Goal: Task Accomplishment & Management: Use online tool/utility

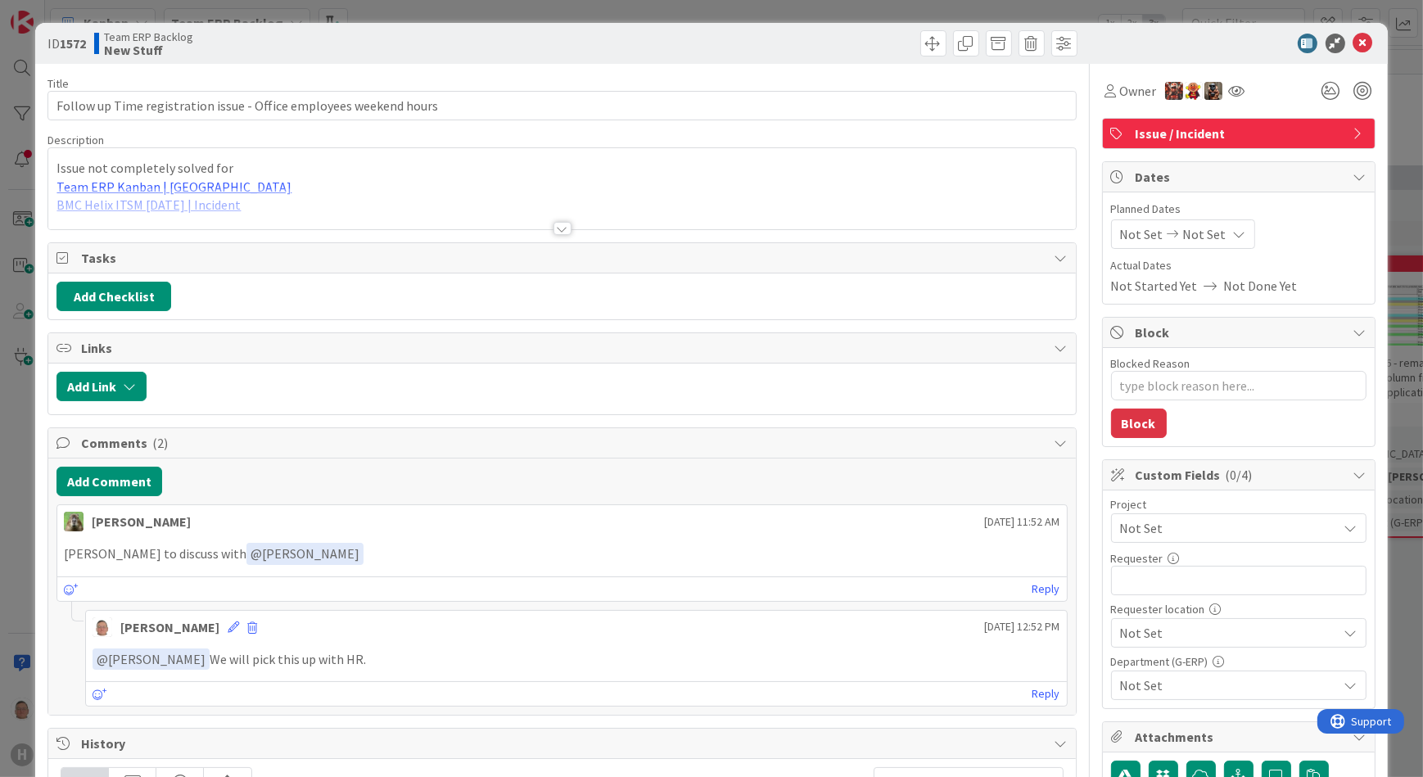
click at [554, 224] on div at bounding box center [562, 228] width 18 height 13
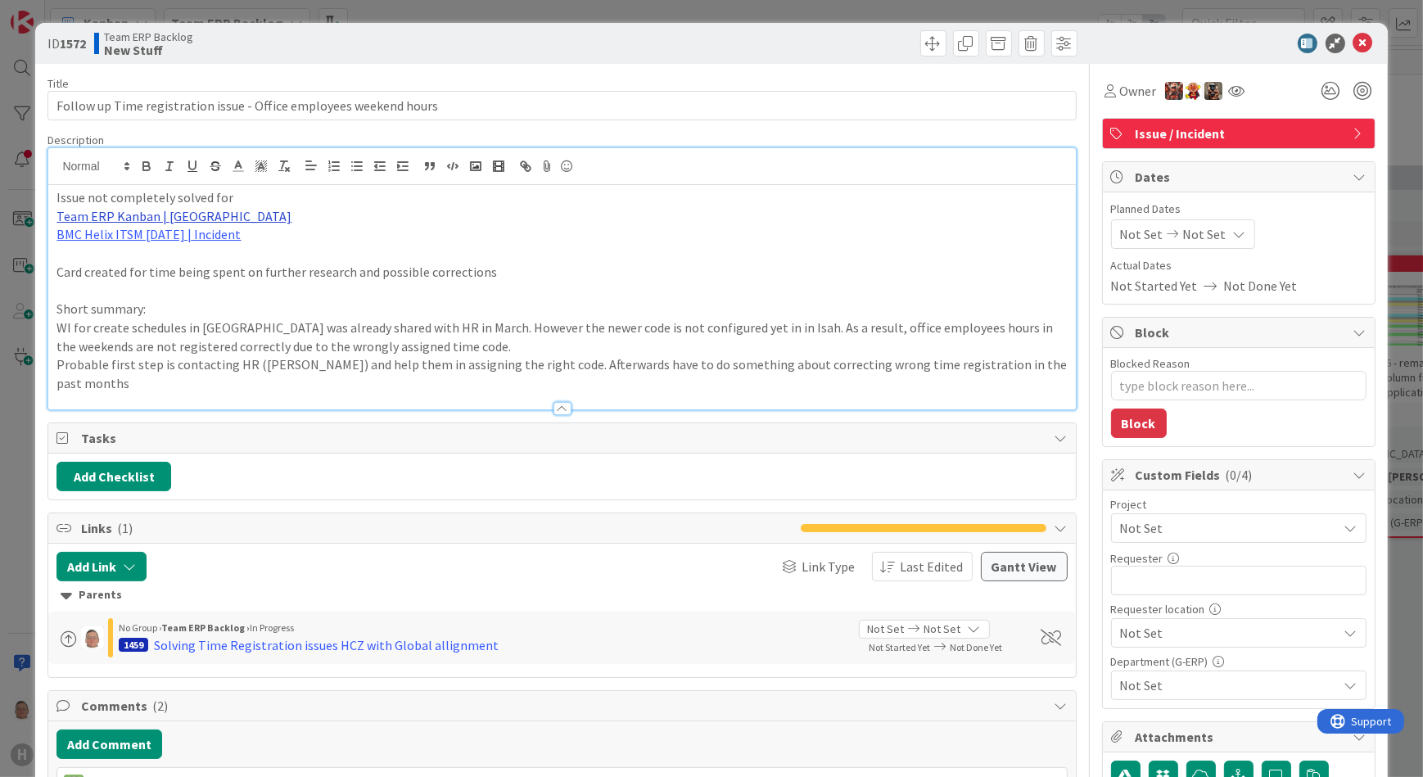
click at [167, 217] on link "Team ERP Kanban | [GEOGRAPHIC_DATA]" at bounding box center [173, 216] width 235 height 16
click at [125, 246] on link "https://kanbanzone.io/b/DuUBtCEm/c/357-New-working-hour-table-for-office-8-hrs-…" at bounding box center [121, 247] width 112 height 21
type textarea "x"
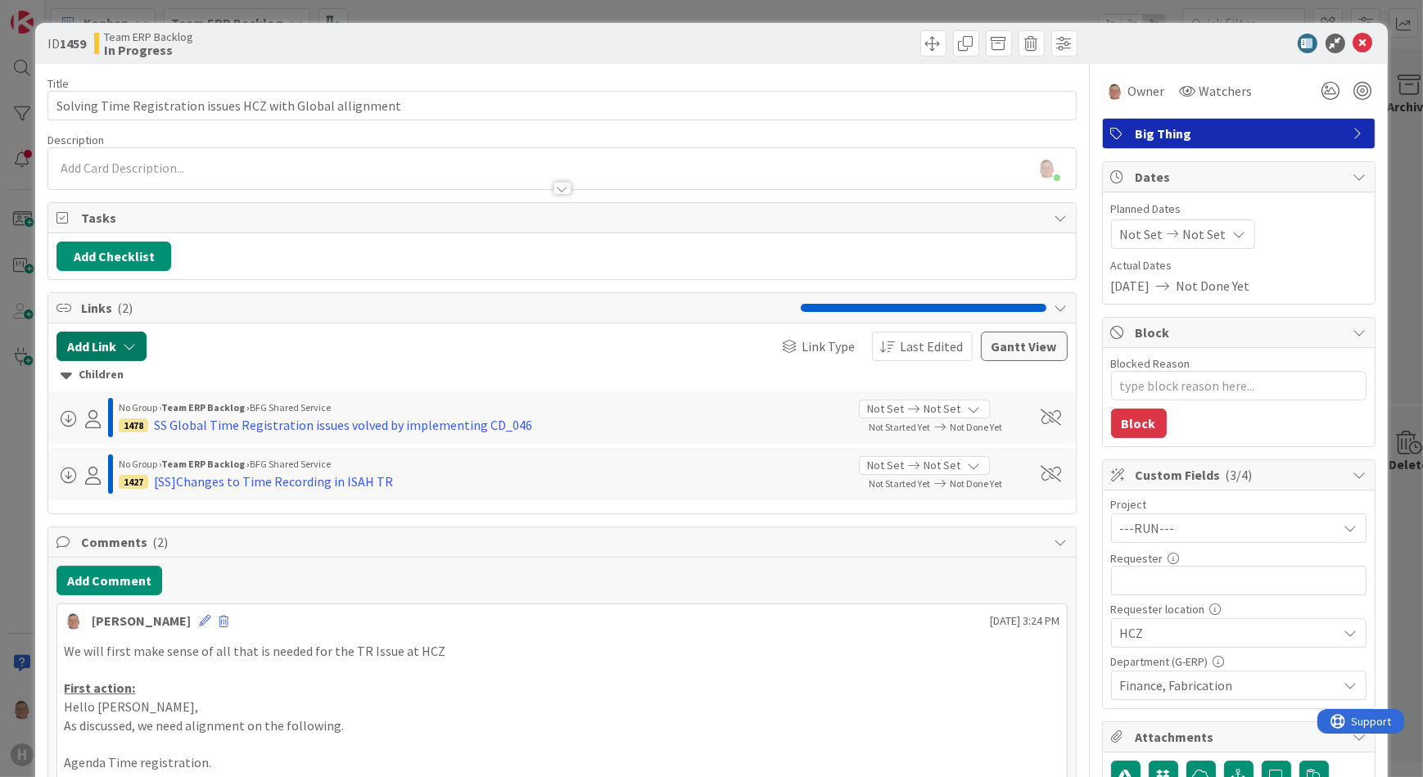
click at [126, 345] on icon "button" at bounding box center [129, 346] width 13 height 13
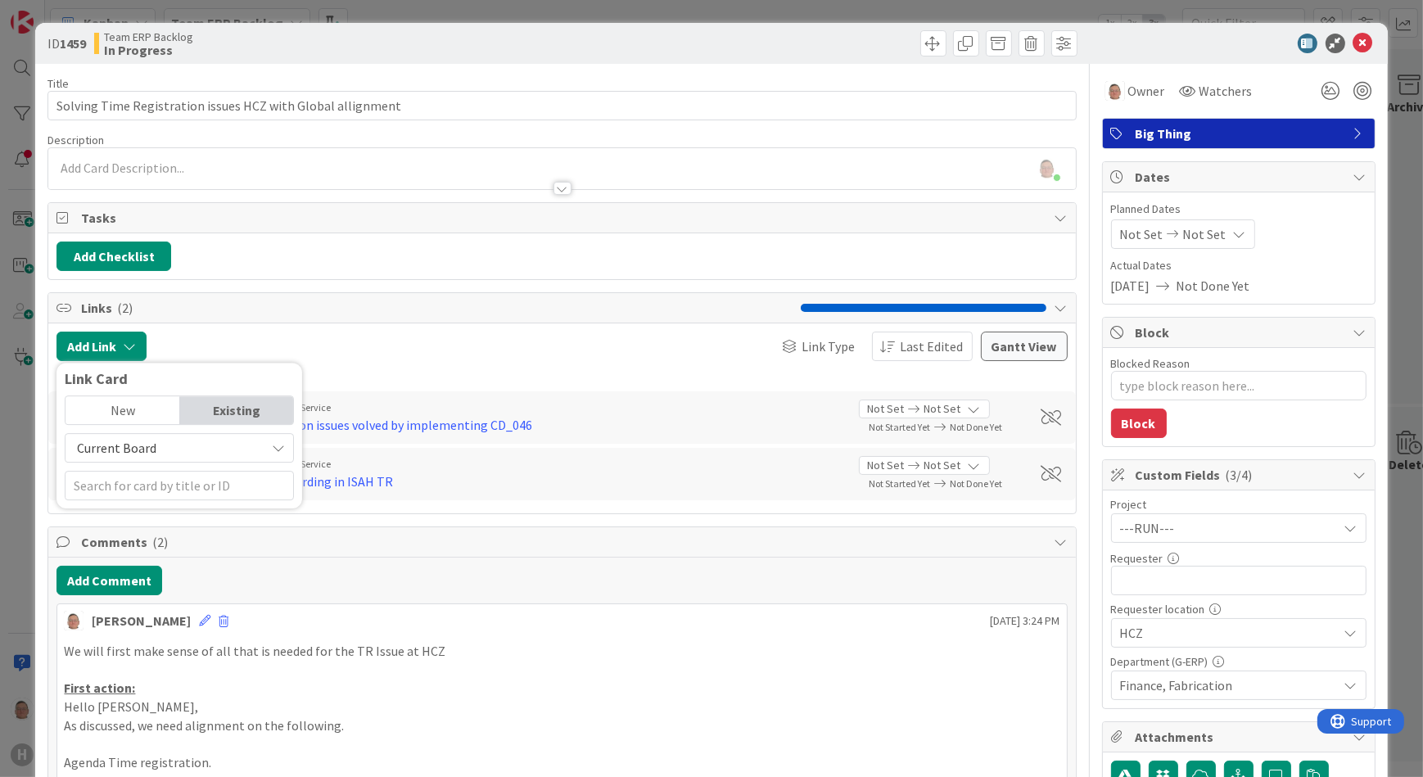
click at [154, 443] on span "Current Board" at bounding box center [165, 447] width 183 height 23
click at [106, 520] on span "All Boards" at bounding box center [188, 516] width 228 height 25
click at [117, 486] on input "text" at bounding box center [179, 485] width 229 height 29
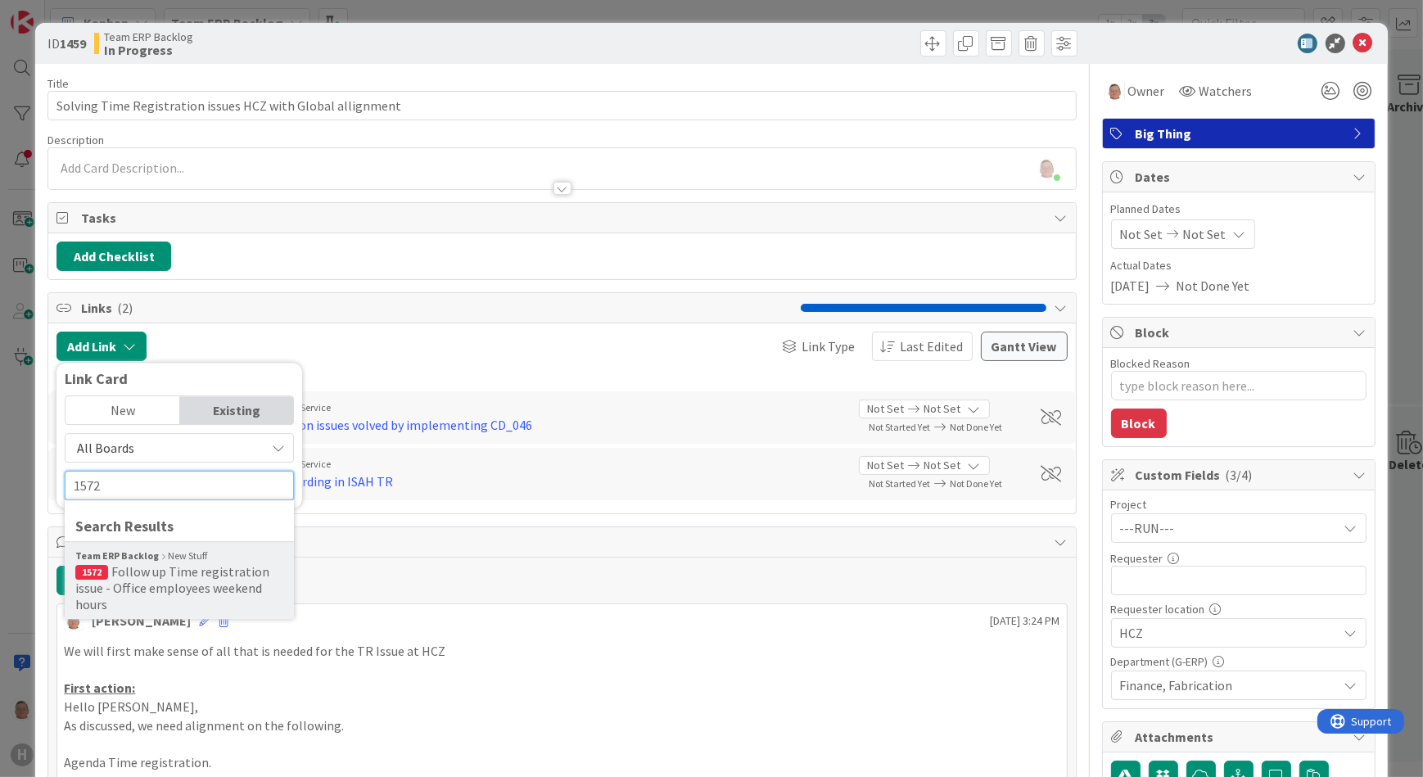
type input "1572"
click at [160, 582] on span "Follow up Time registration issue - Office employees weekend hours" at bounding box center [172, 587] width 194 height 49
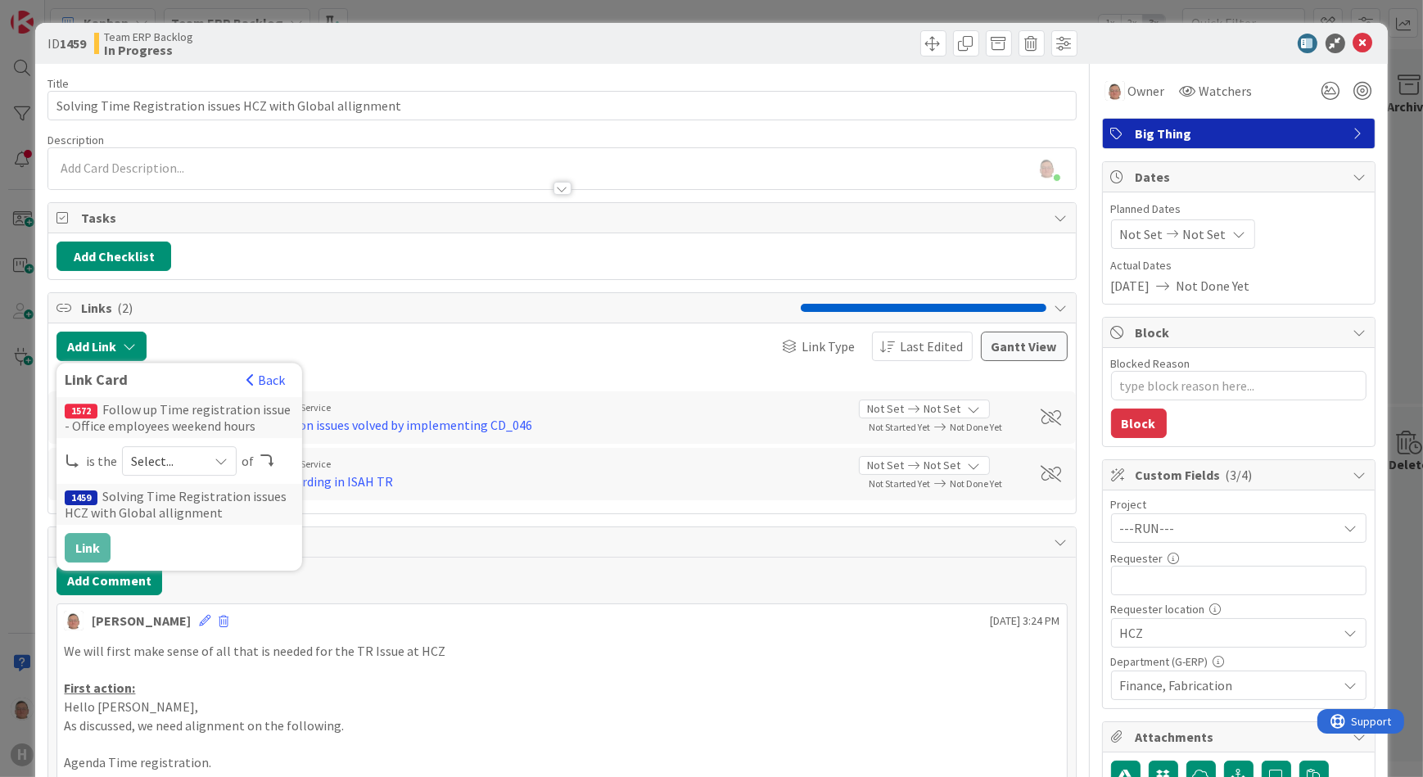
click at [215, 454] on icon at bounding box center [221, 460] width 13 height 13
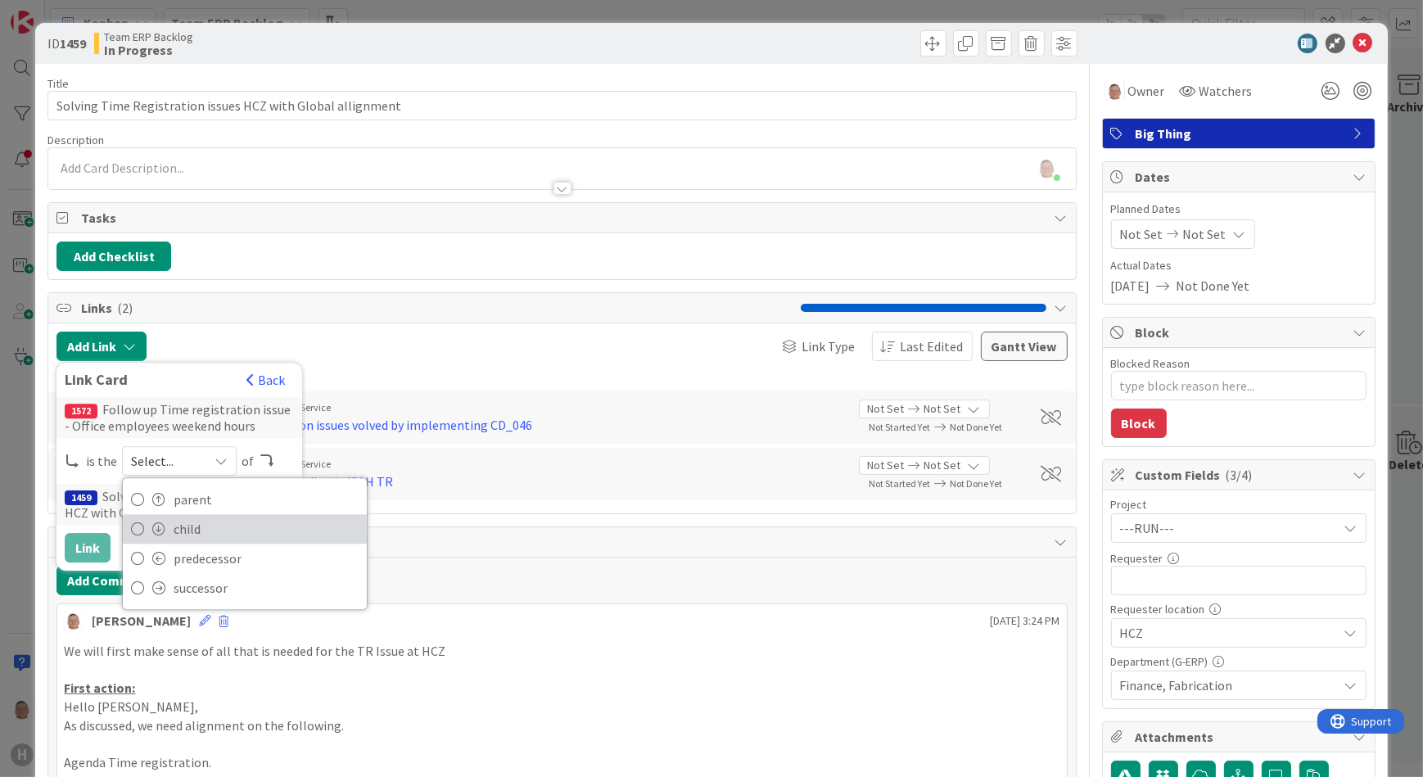
click at [179, 530] on span "child" at bounding box center [266, 529] width 185 height 25
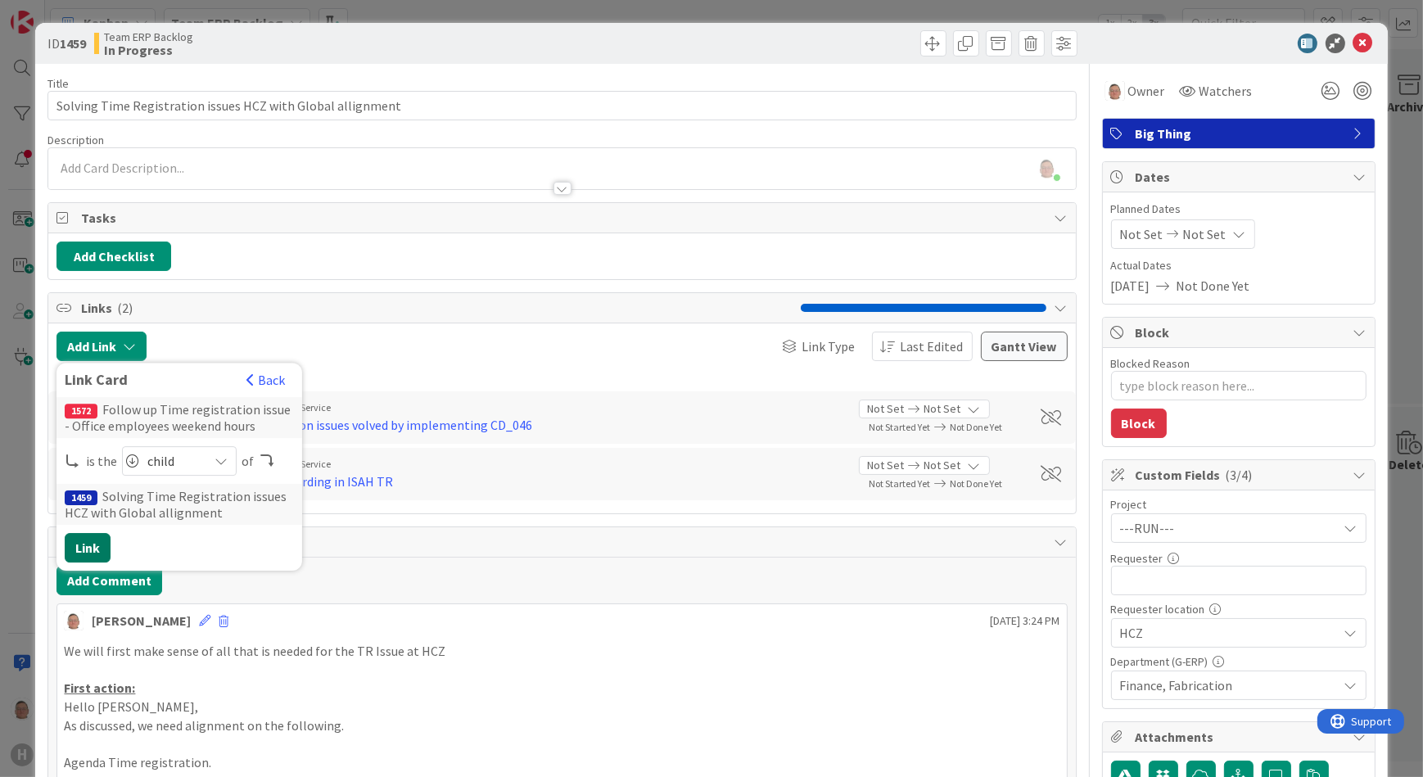
click at [91, 544] on button "Link" at bounding box center [88, 547] width 46 height 29
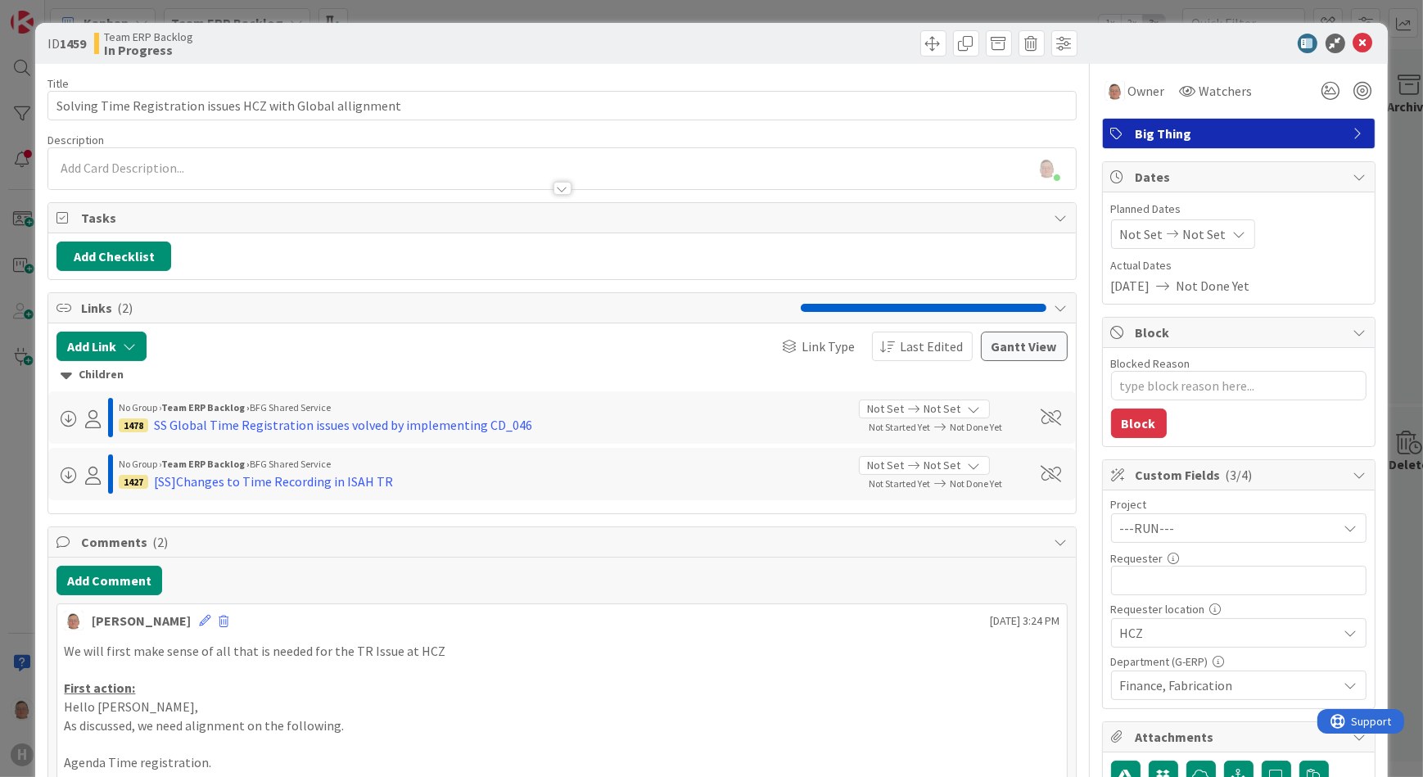
type textarea "x"
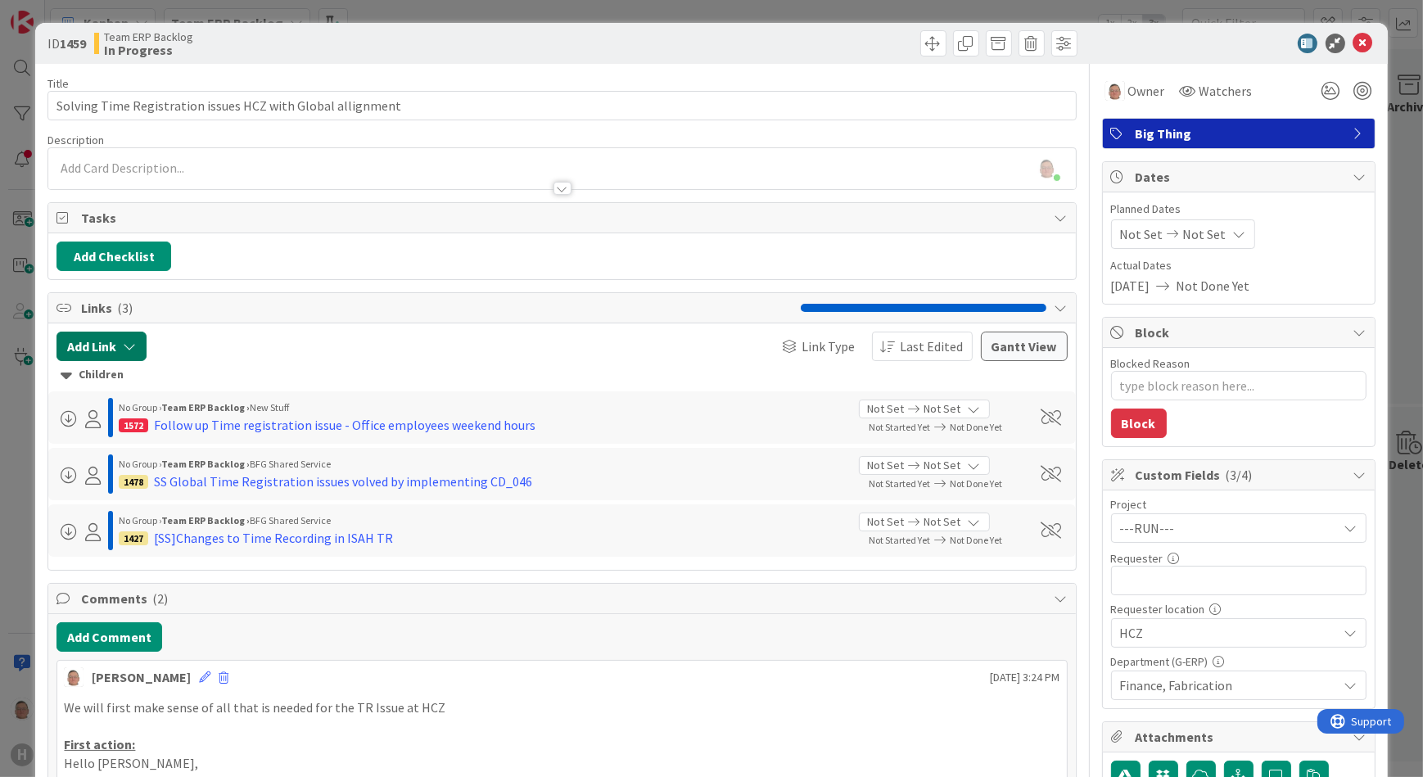
click at [103, 340] on button "Add Link" at bounding box center [101, 346] width 90 height 29
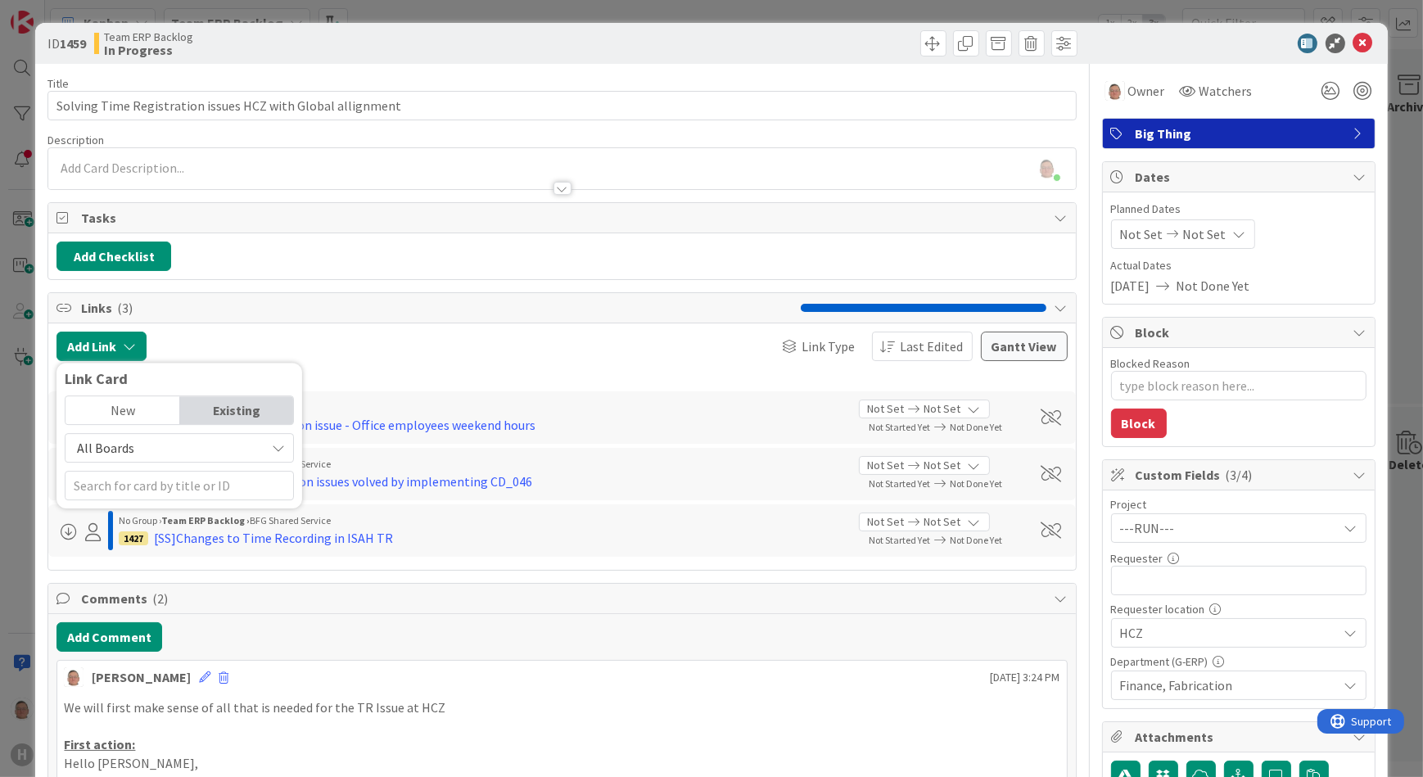
click at [120, 445] on span "All Boards" at bounding box center [105, 448] width 57 height 16
click at [119, 442] on span "All Boards" at bounding box center [105, 448] width 57 height 16
click at [106, 486] on input "text" at bounding box center [179, 485] width 229 height 29
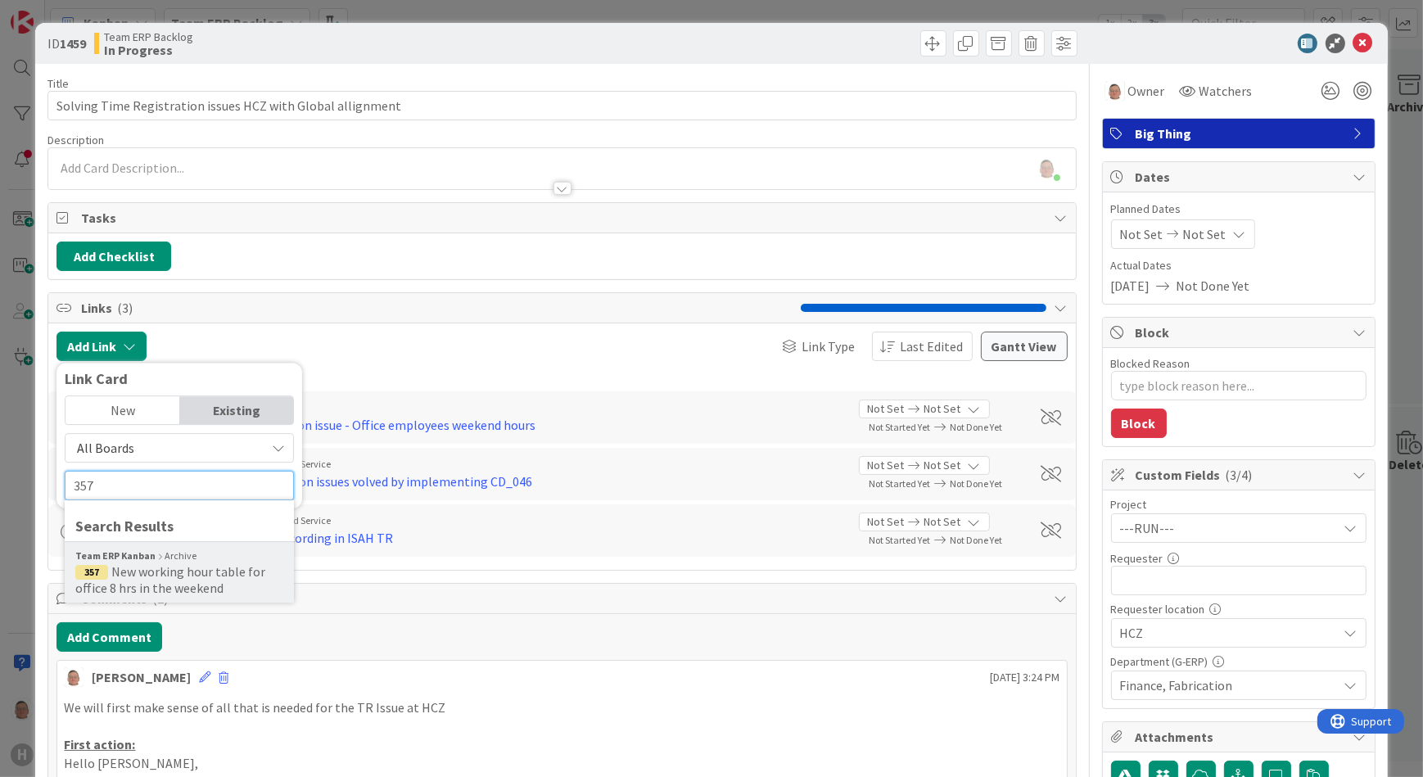
type input "357"
click at [178, 572] on span "New working hour table for office 8 hrs in the weekend" at bounding box center [170, 579] width 190 height 33
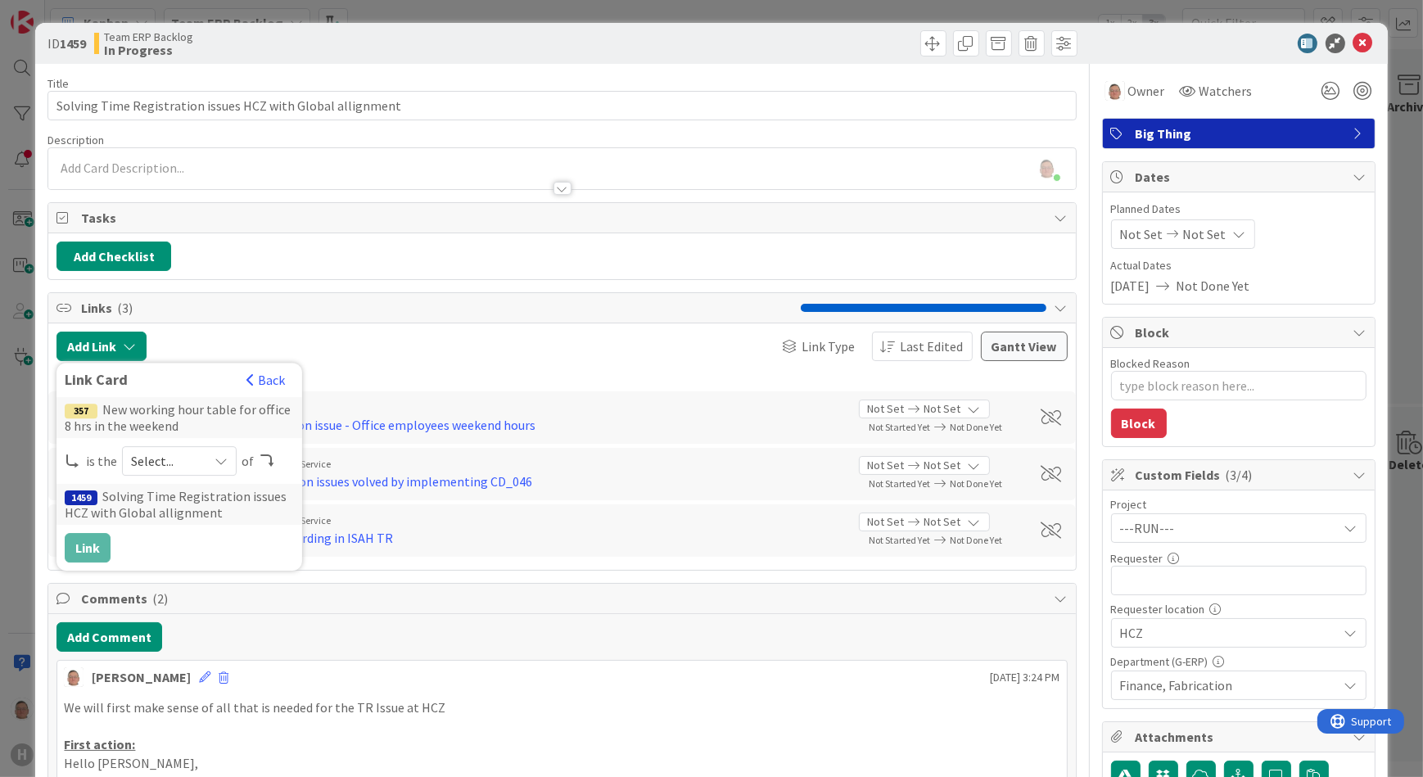
click at [189, 459] on span "Select..." at bounding box center [165, 461] width 69 height 23
click at [189, 527] on span "child" at bounding box center [266, 529] width 185 height 25
click at [88, 537] on button "Link" at bounding box center [88, 547] width 46 height 29
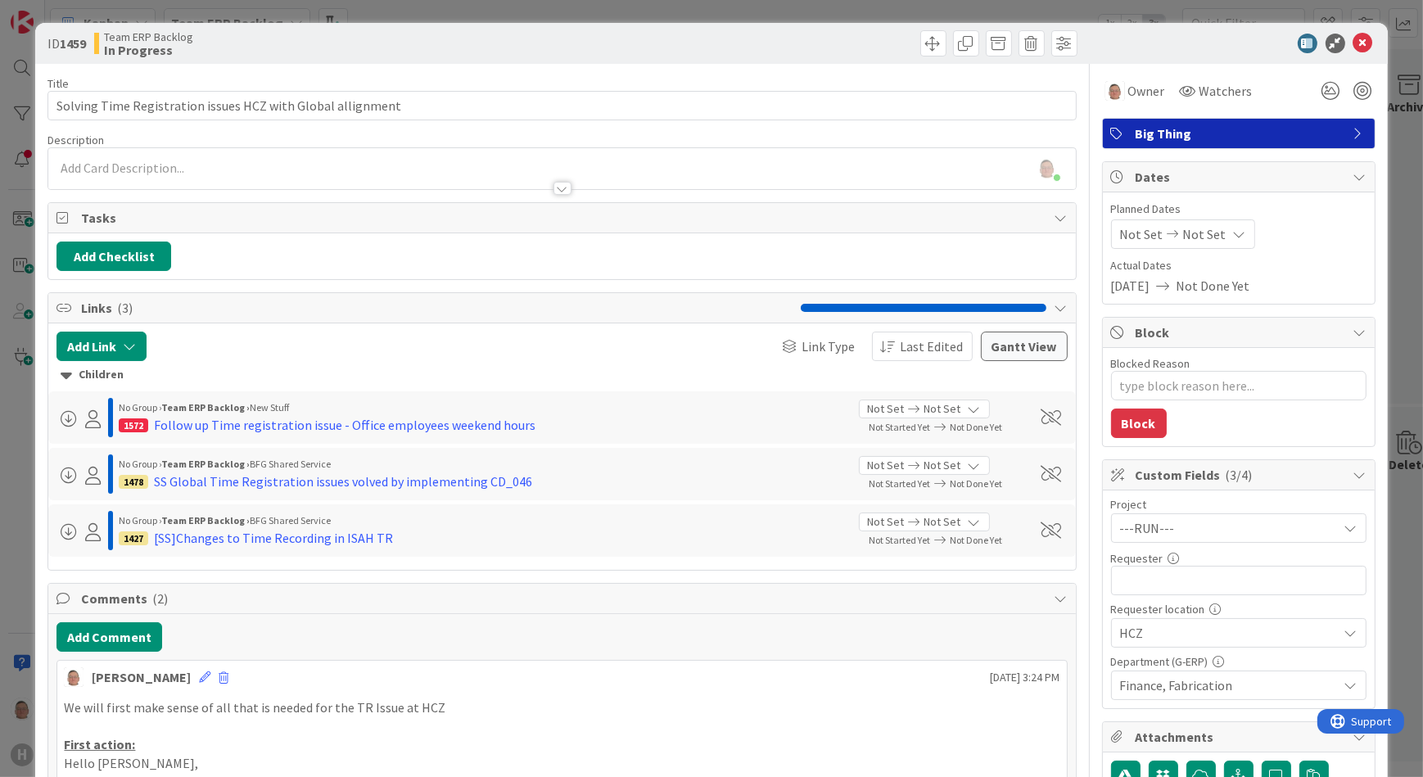
type textarea "x"
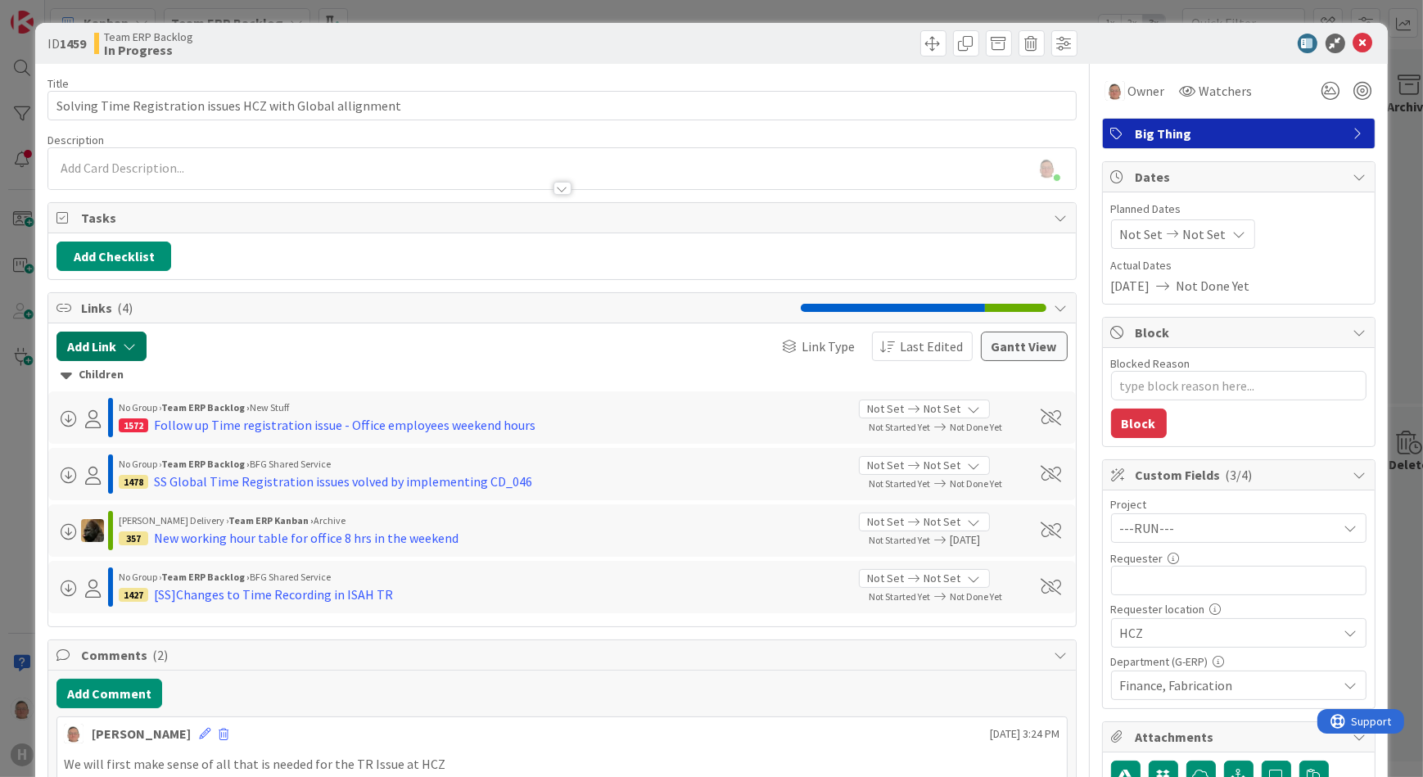
click at [103, 347] on button "Add Link" at bounding box center [101, 346] width 90 height 29
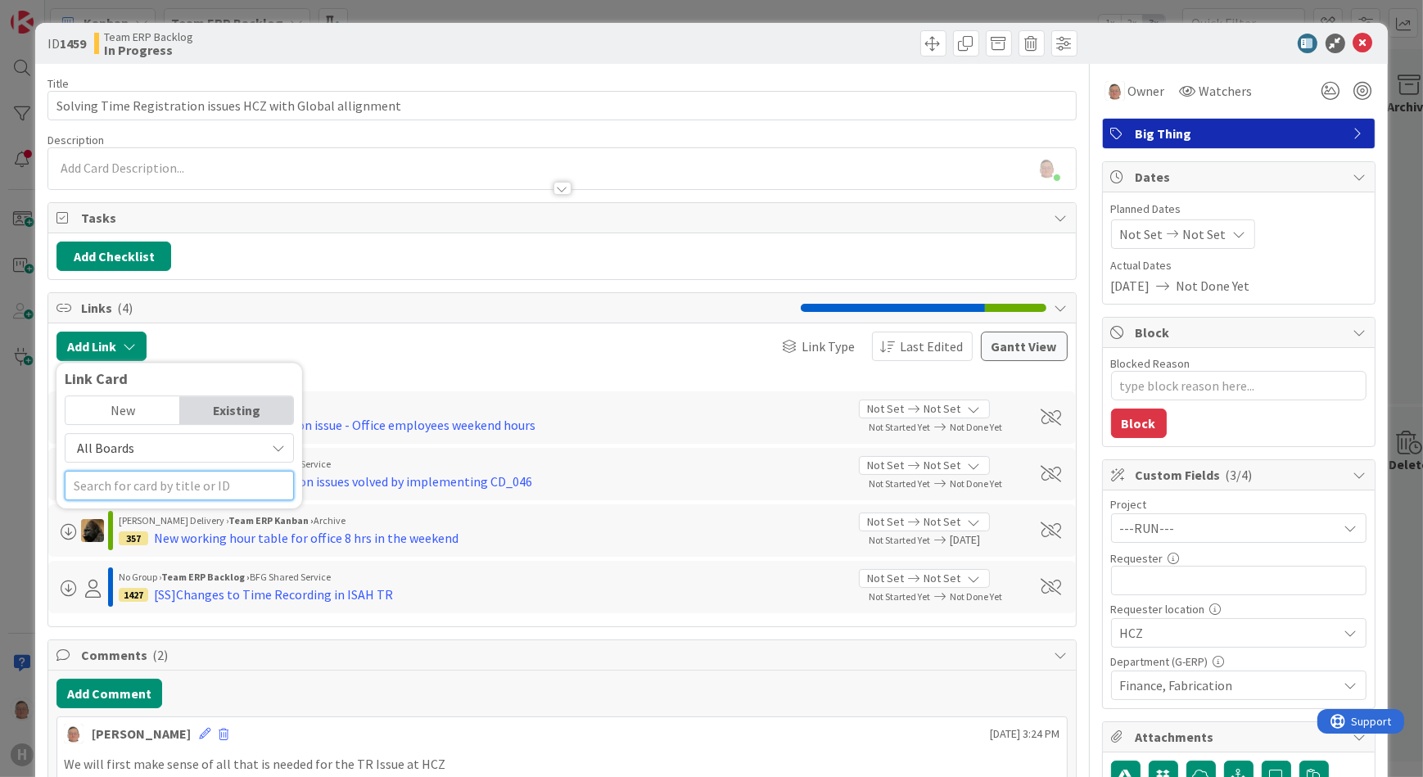
click at [106, 482] on input "text" at bounding box center [179, 485] width 229 height 29
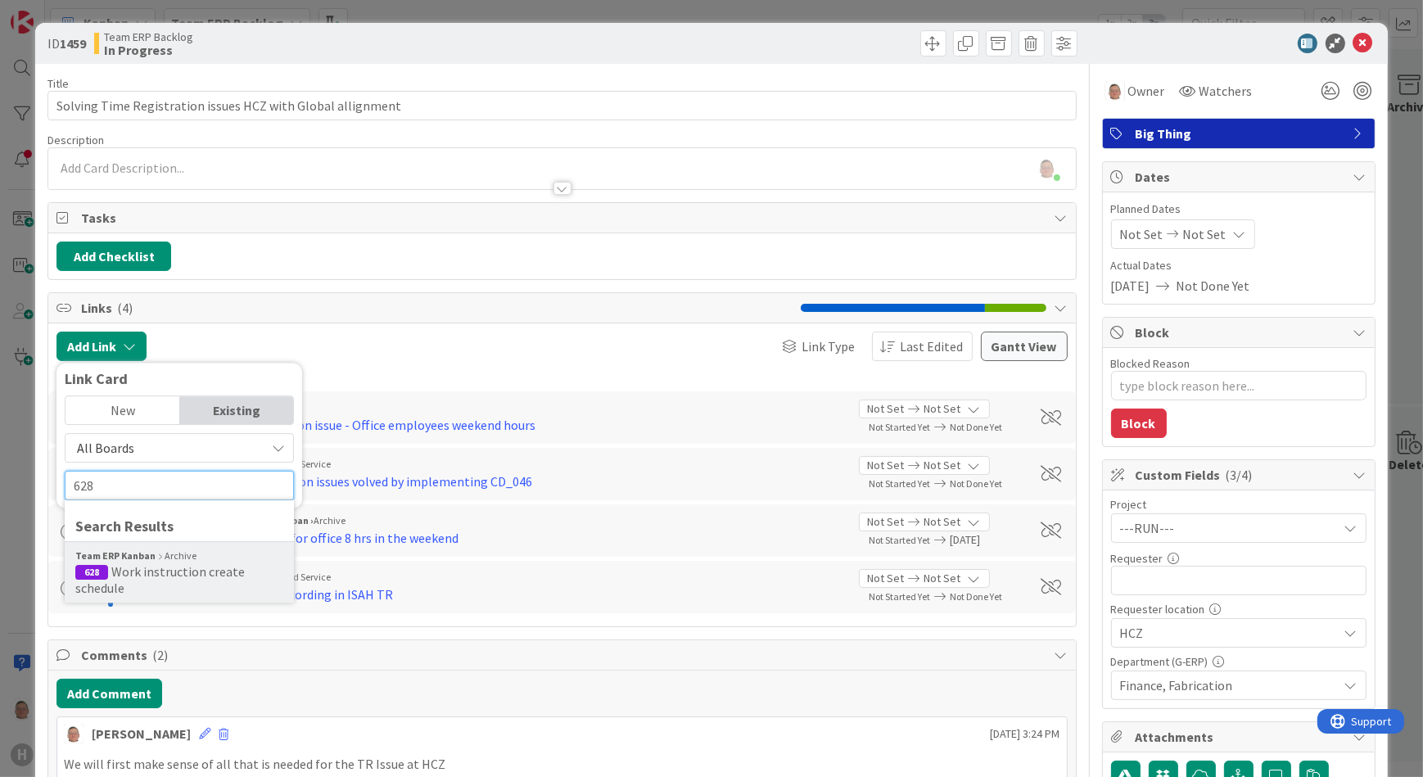
type input "628"
click at [153, 578] on span "Work instruction create schedule" at bounding box center [159, 579] width 169 height 33
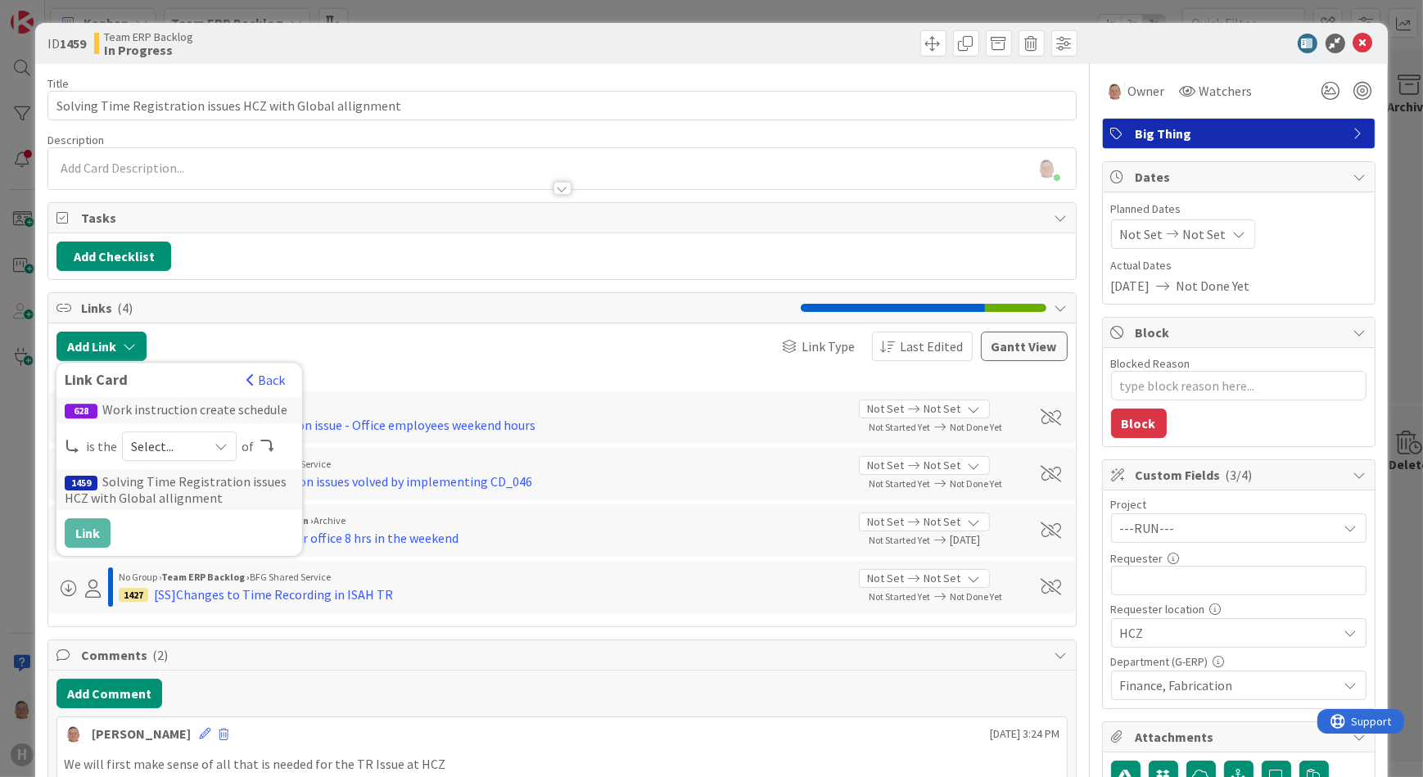
click at [151, 439] on span "Select..." at bounding box center [165, 446] width 69 height 23
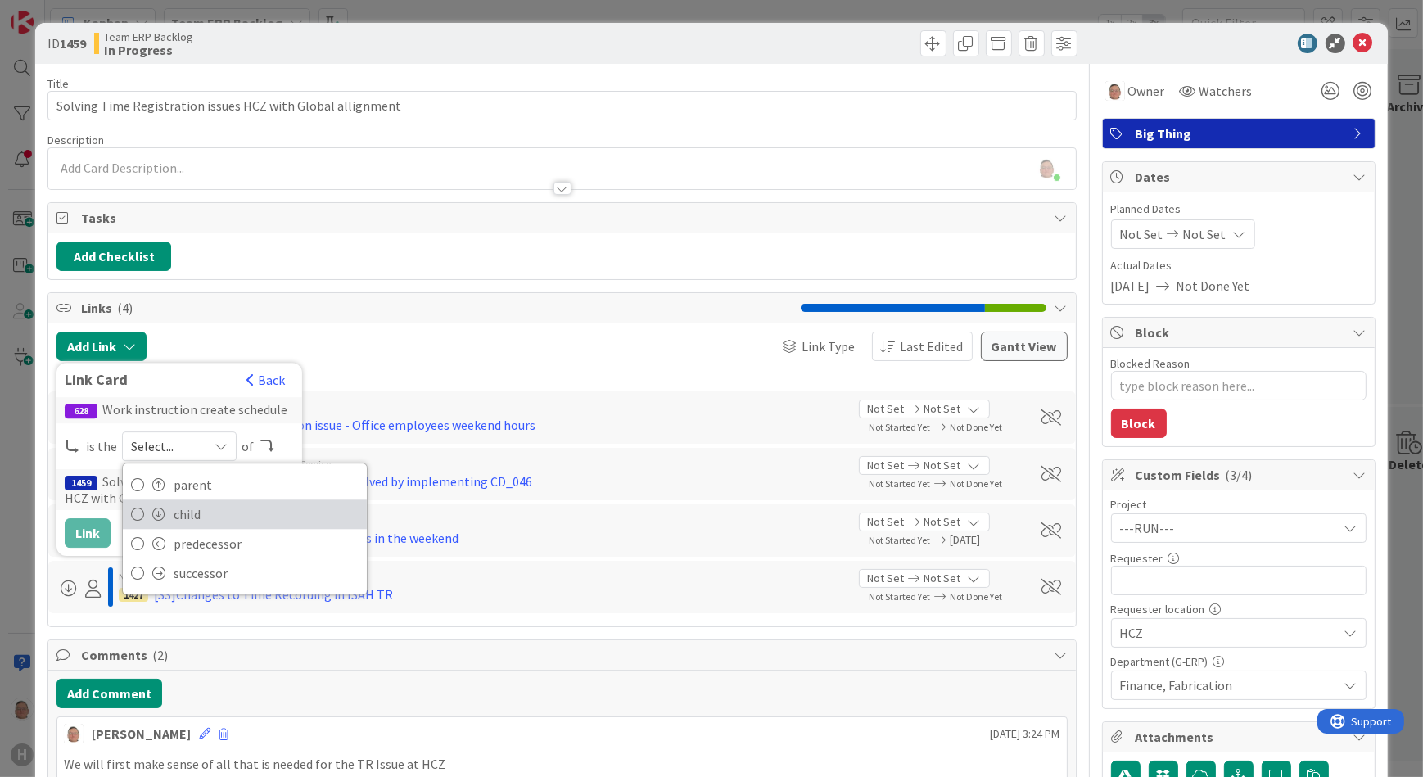
click at [156, 508] on span at bounding box center [158, 514] width 13 height 13
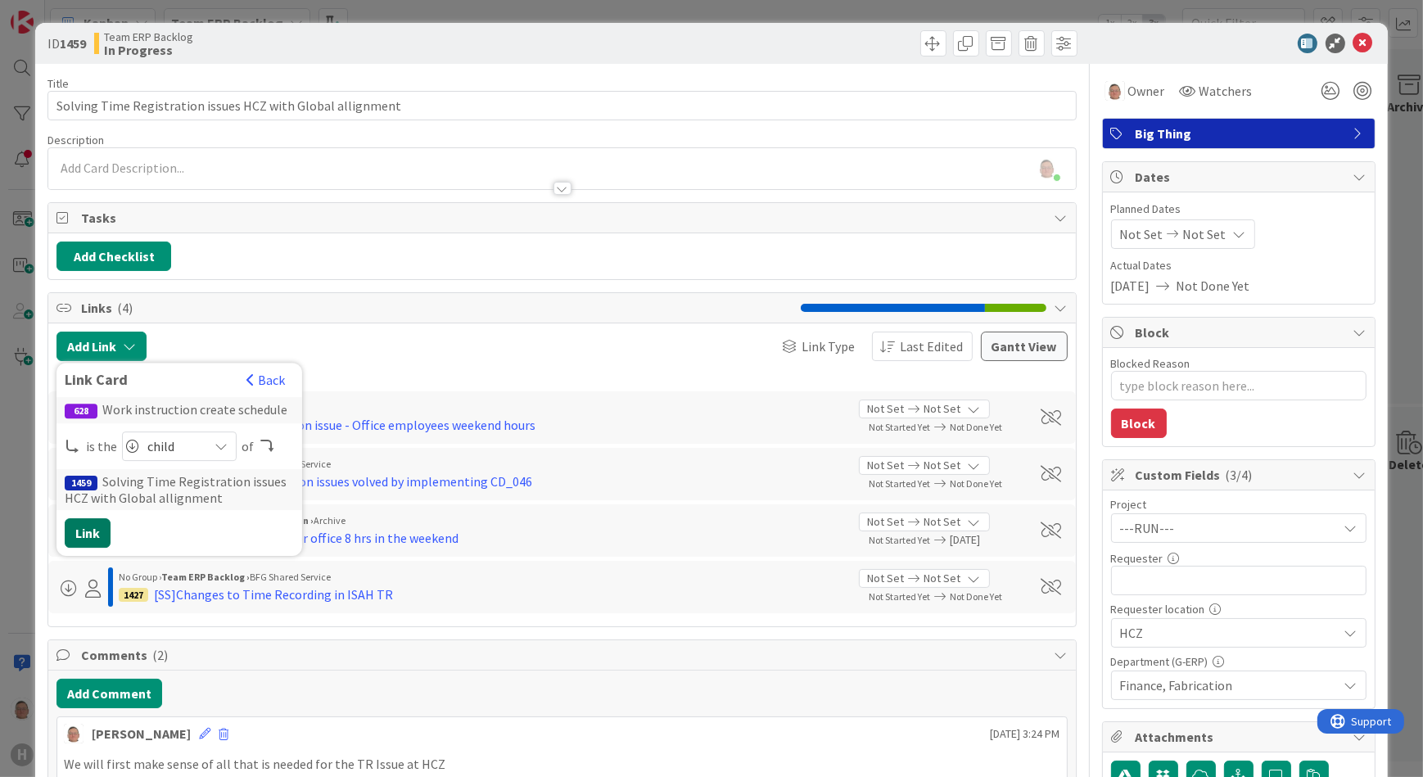
click at [91, 528] on button "Link" at bounding box center [88, 532] width 46 height 29
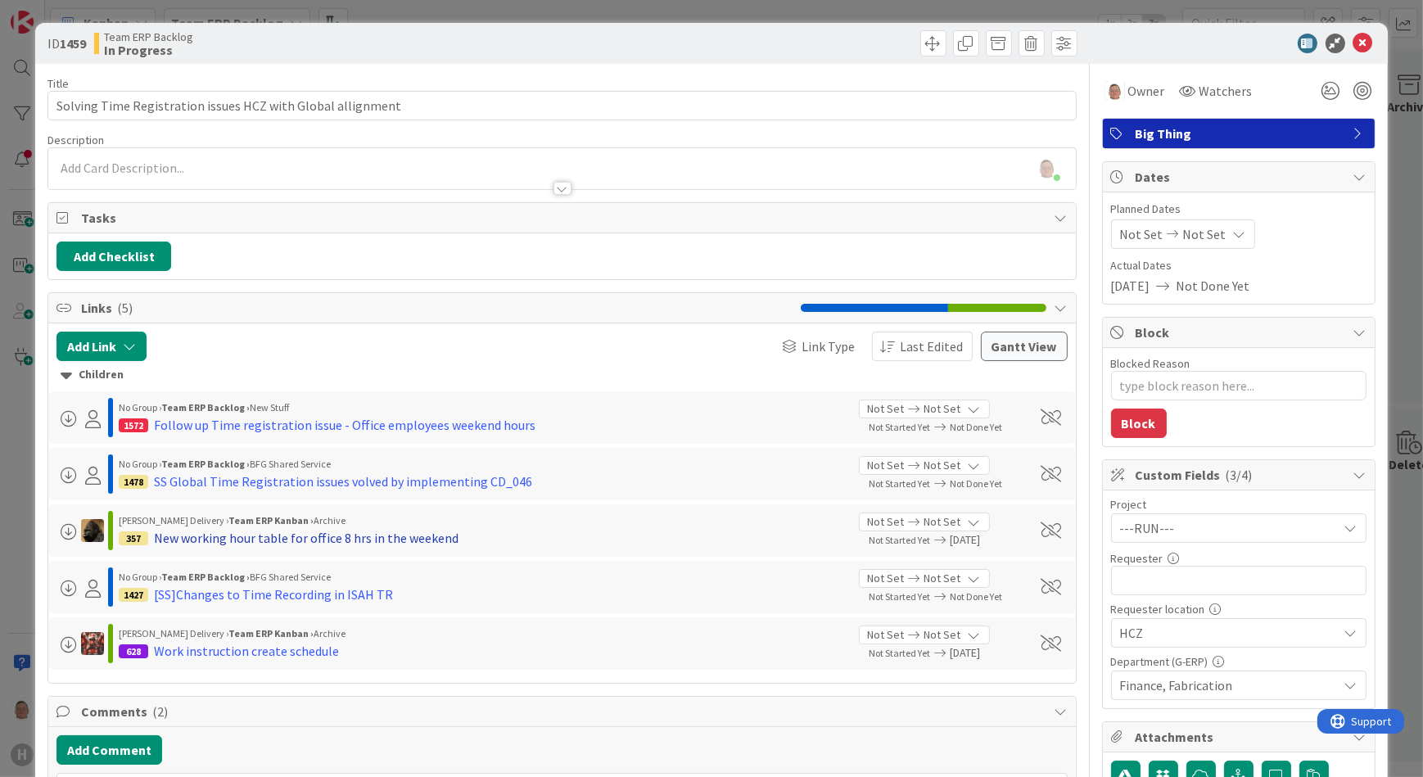
click at [306, 538] on div "New working hour table for office 8 hrs in the weekend" at bounding box center [306, 538] width 305 height 20
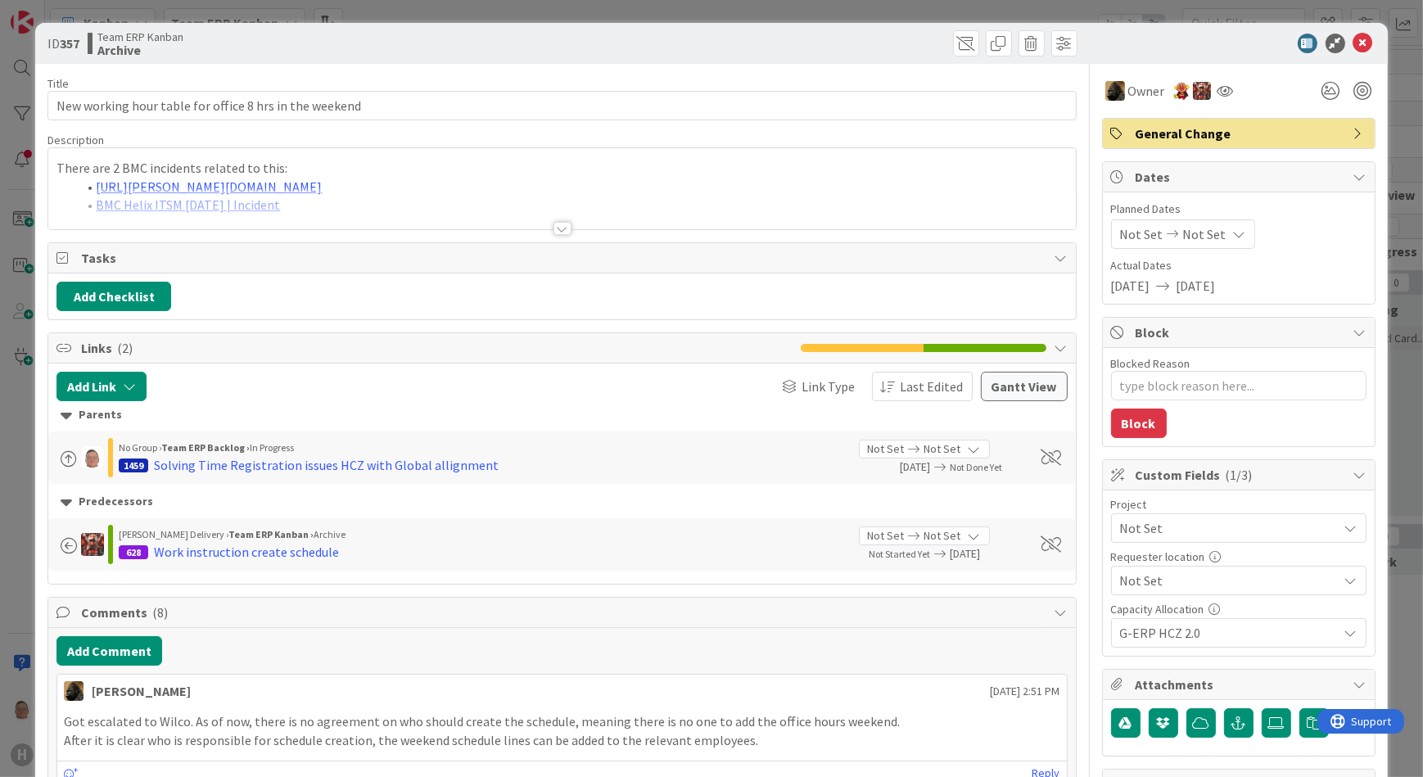
type textarea "x"
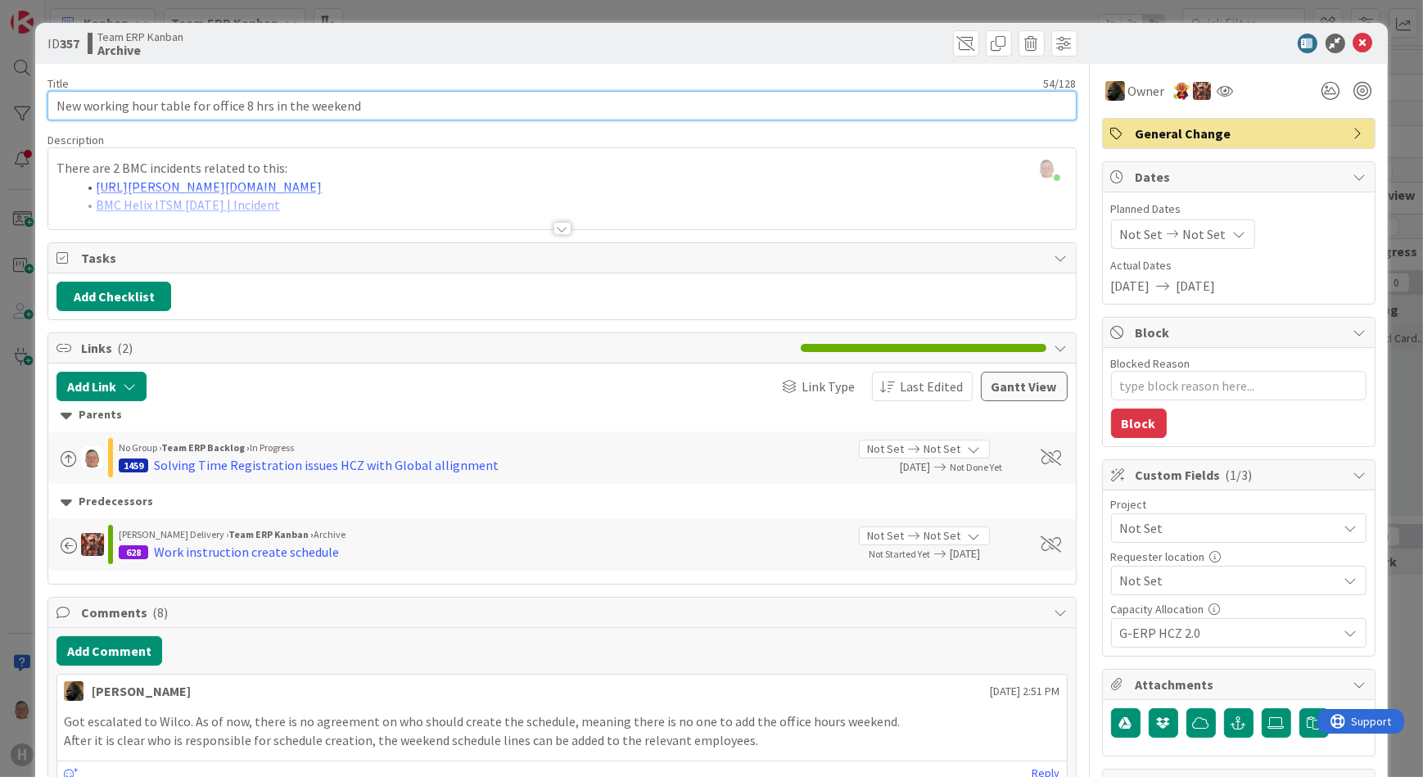
drag, startPoint x: 430, startPoint y: 99, endPoint x: -12, endPoint y: 102, distance: 442.2
click at [0, 102] on html "H Kanban Team ERP Kanban 1x 2x 3x 3 INFO This column can be used for informatio…" at bounding box center [711, 388] width 1423 height 777
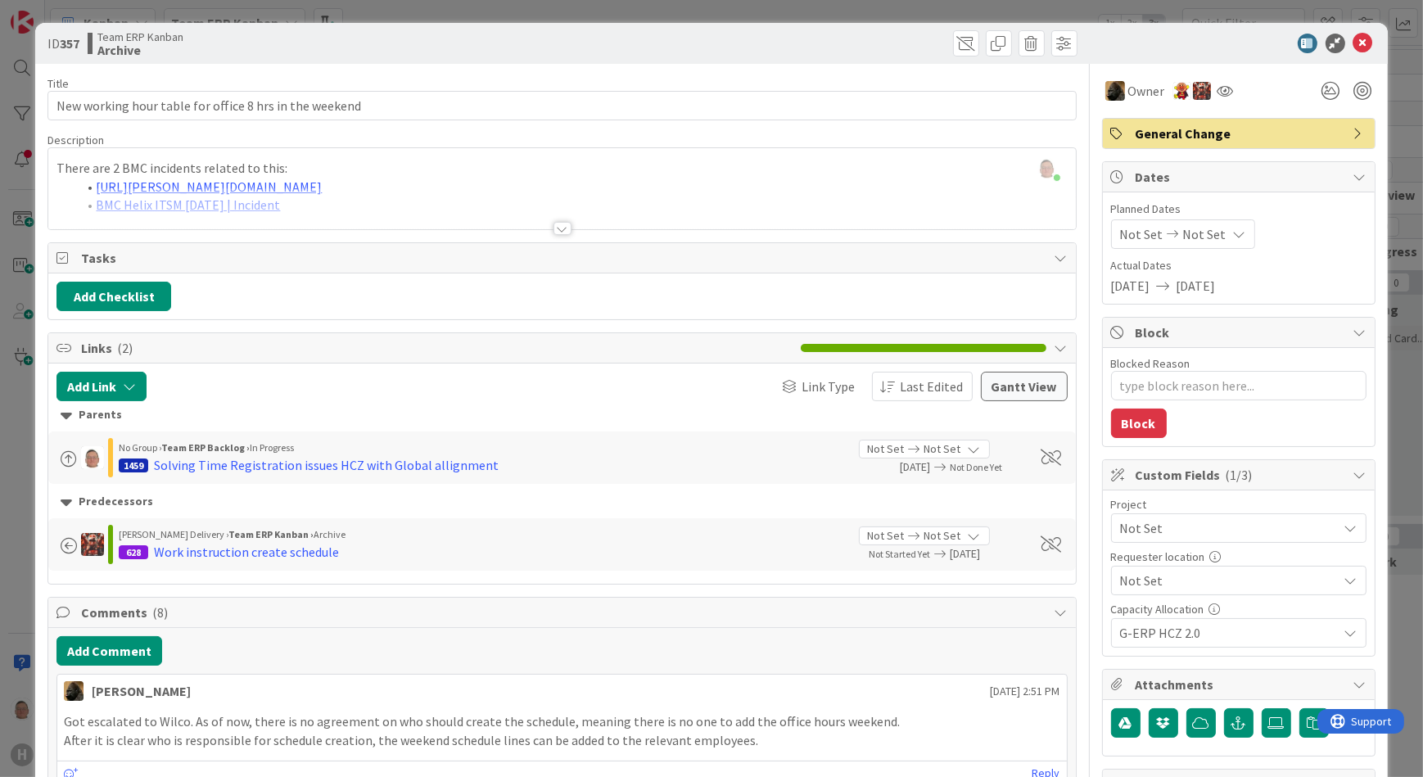
click at [356, 189] on div at bounding box center [561, 209] width 1027 height 42
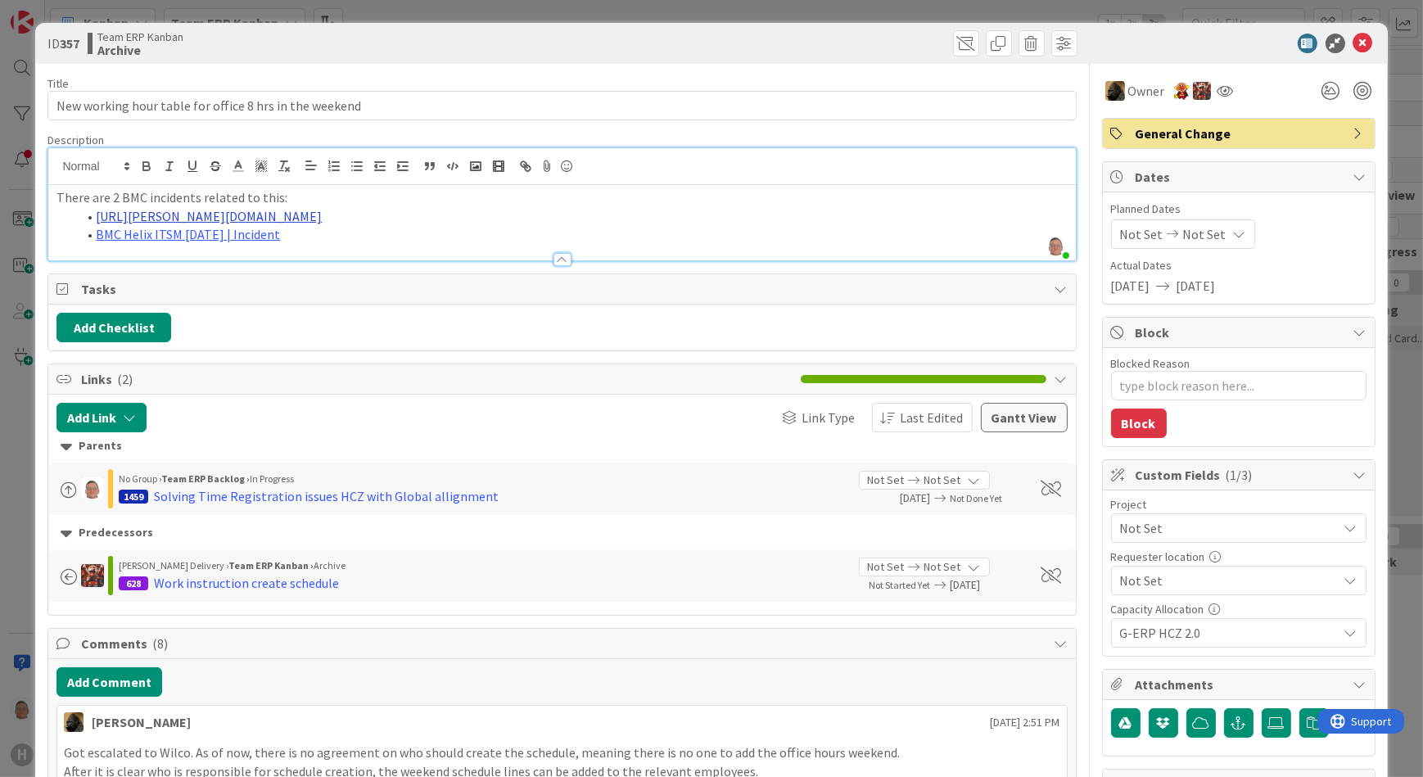
click at [322, 216] on link "[URL][PERSON_NAME][DOMAIN_NAME]" at bounding box center [209, 216] width 226 height 16
click at [356, 245] on link "[URL][PERSON_NAME][DOMAIN_NAME]" at bounding box center [358, 247] width 164 height 21
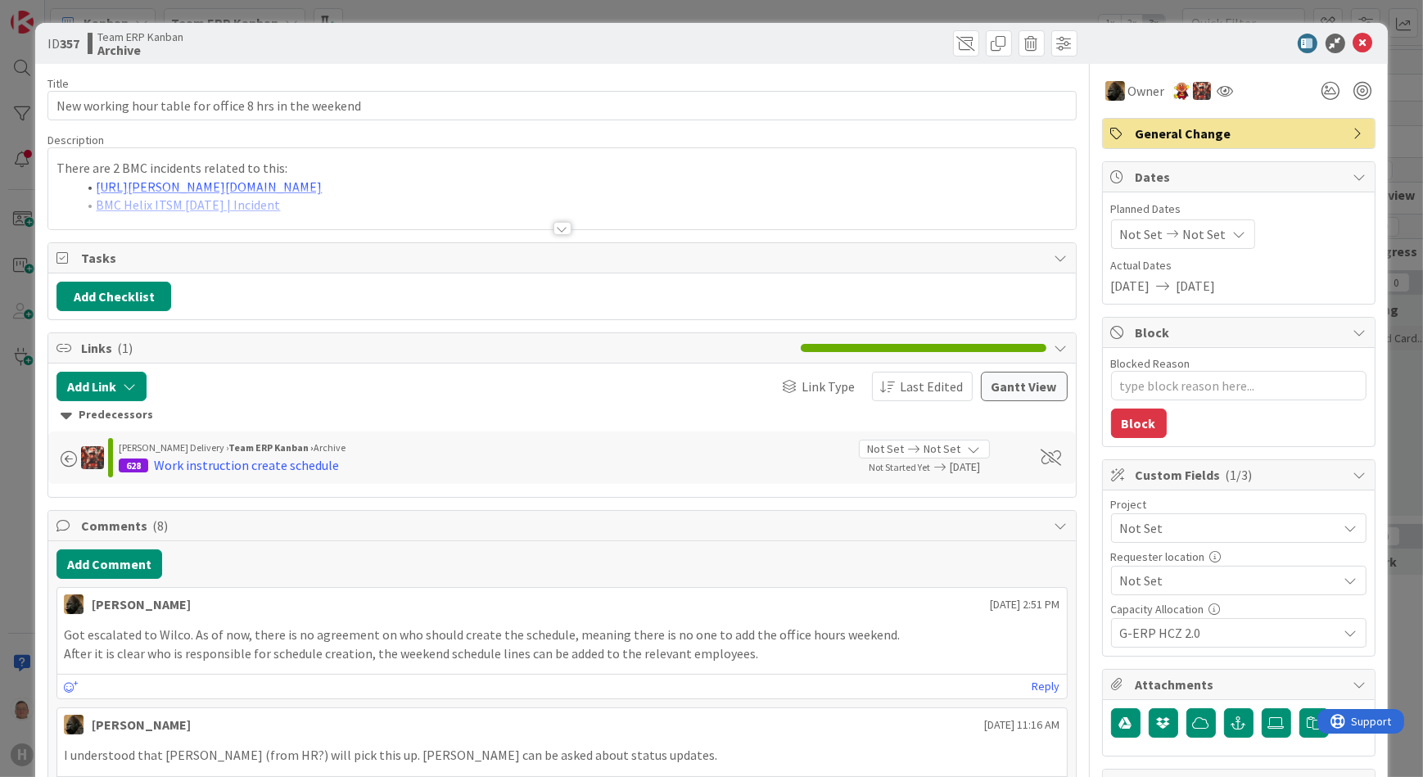
click at [553, 228] on div at bounding box center [562, 228] width 18 height 13
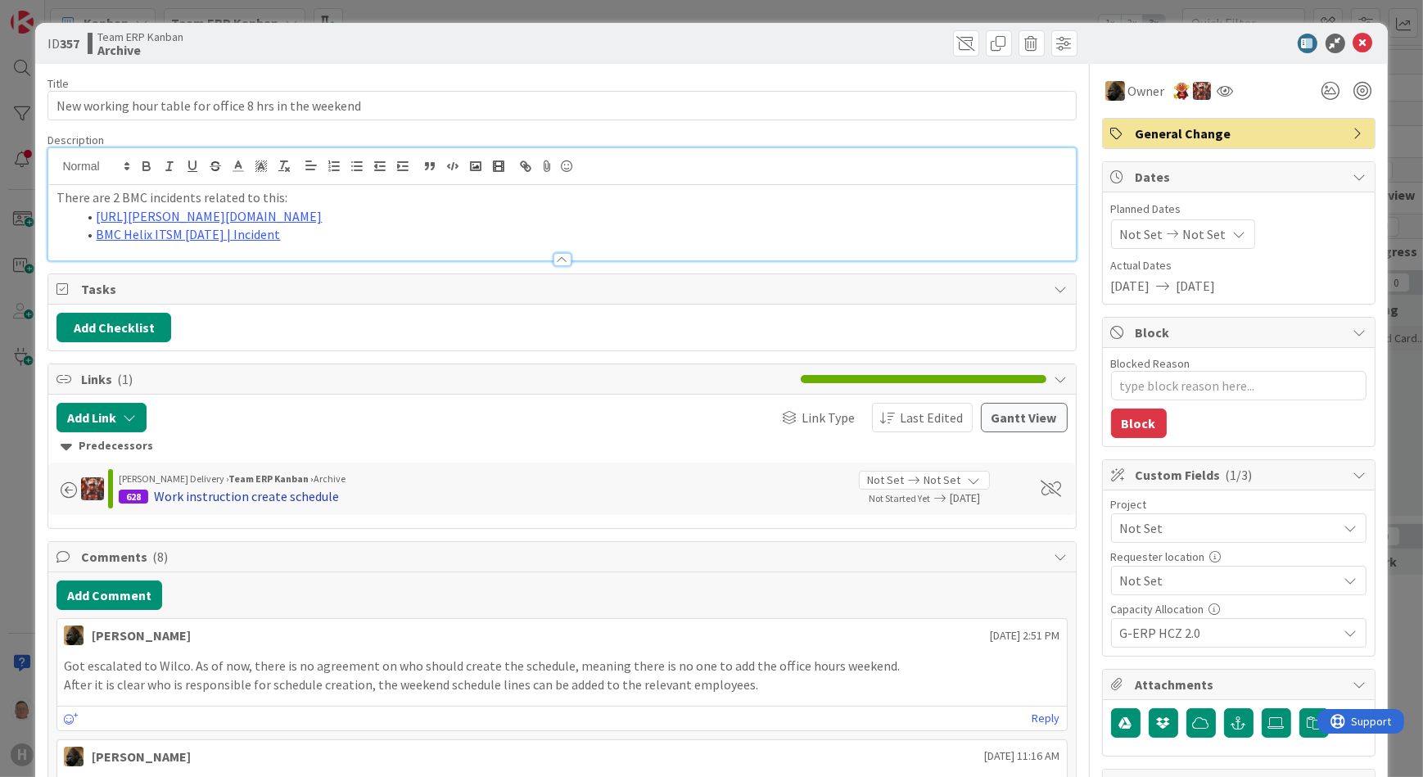
click at [219, 496] on div "Work instruction create schedule" at bounding box center [246, 496] width 185 height 20
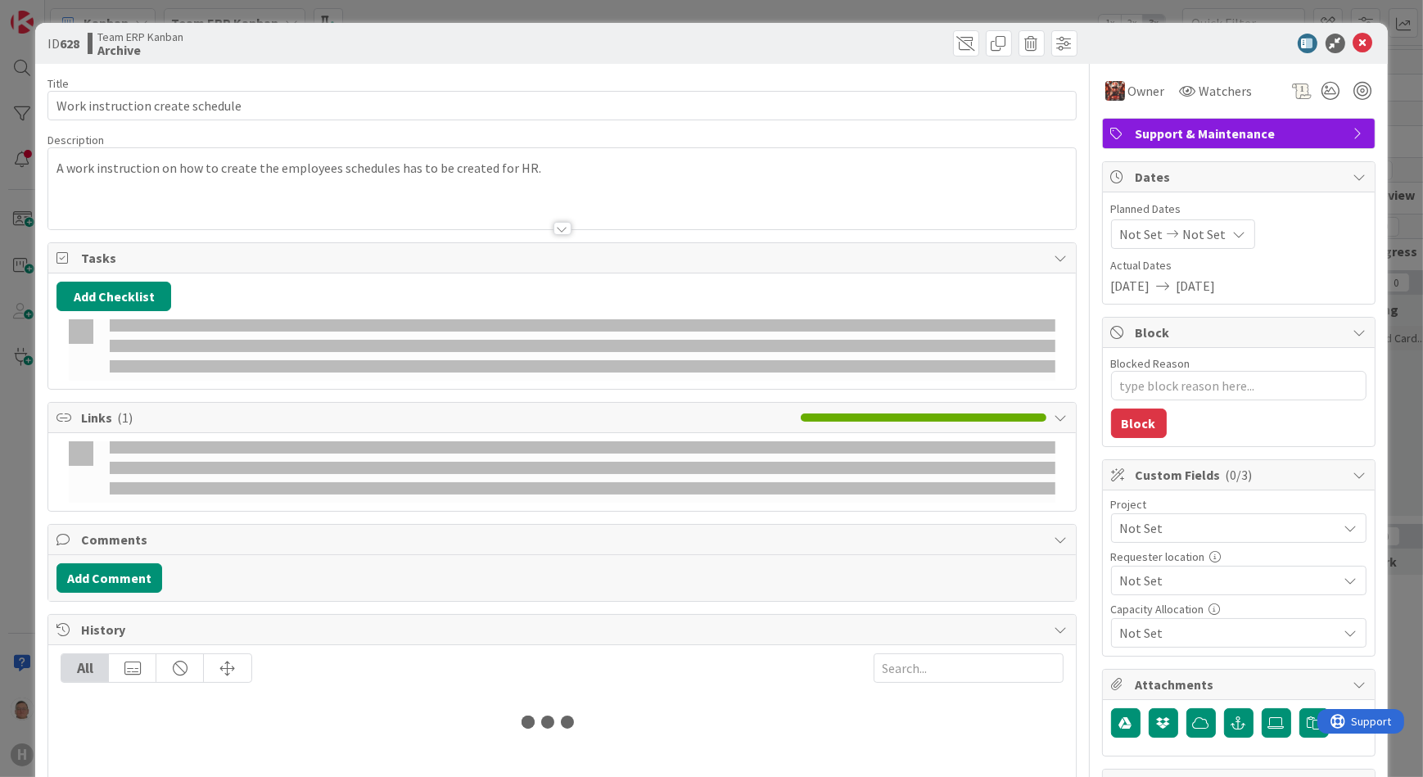
type textarea "x"
